Goal: Task Accomplishment & Management: Use online tool/utility

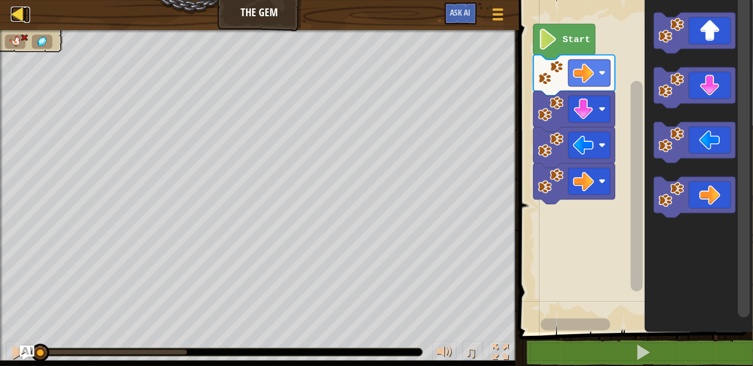
click at [20, 14] on div at bounding box center [18, 14] width 15 height 15
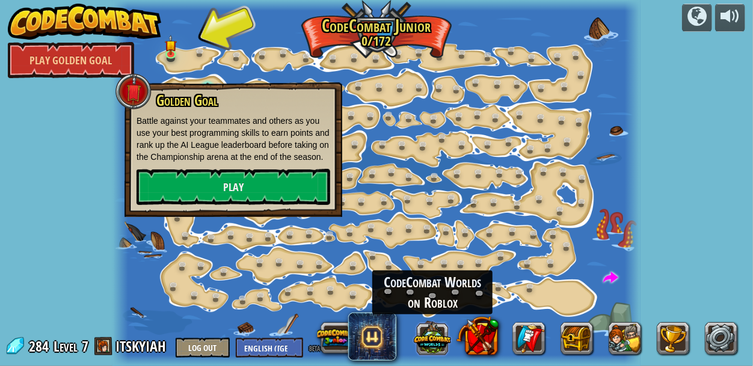
click at [435, 338] on button at bounding box center [432, 337] width 37 height 37
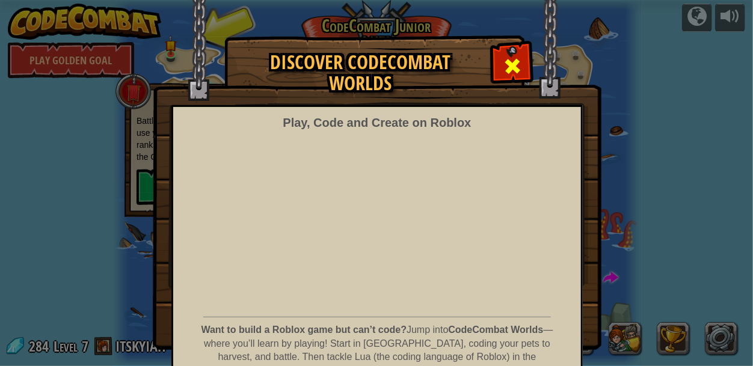
click at [507, 69] on span at bounding box center [512, 66] width 19 height 19
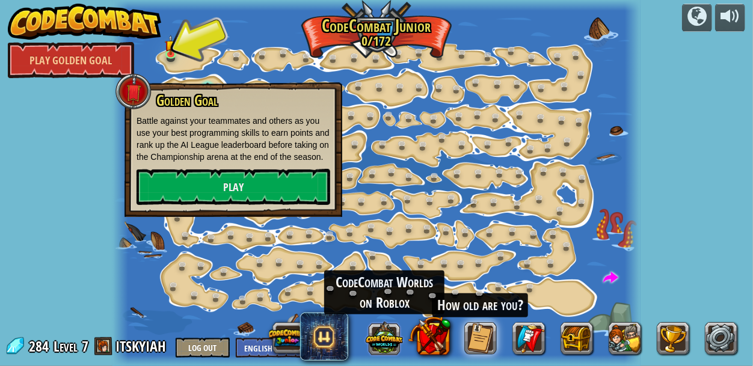
click at [386, 330] on button at bounding box center [383, 337] width 37 height 37
